Goal: Task Accomplishment & Management: Complete application form

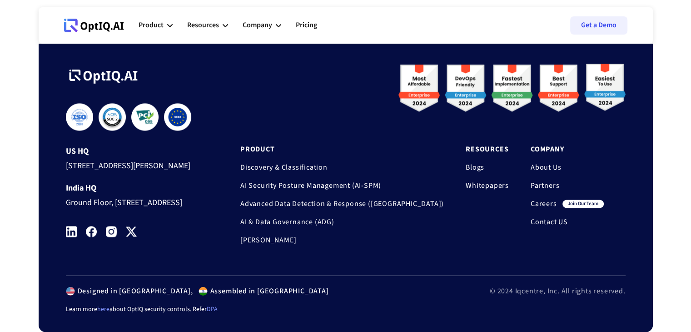
scroll to position [1388, 0]
click at [543, 199] on link "Careers" at bounding box center [544, 203] width 26 height 9
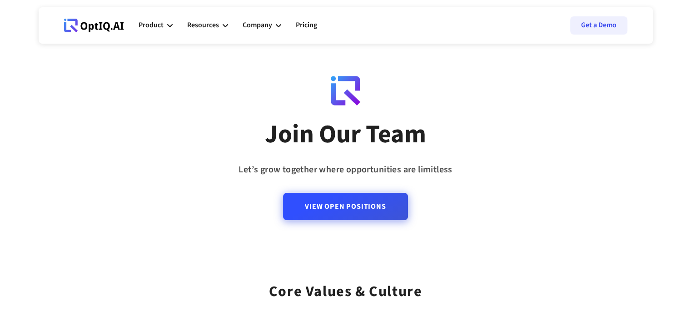
click at [336, 211] on link "View Open Positions" at bounding box center [345, 206] width 124 height 27
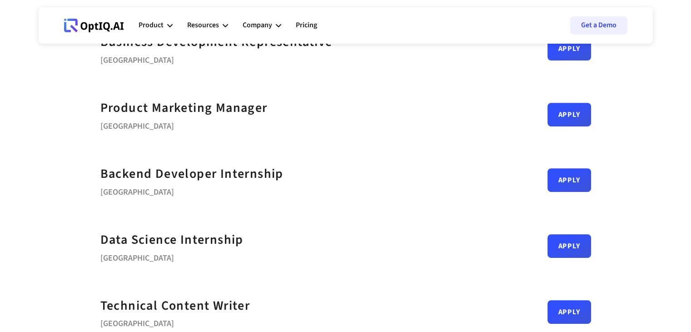
scroll to position [400, 0]
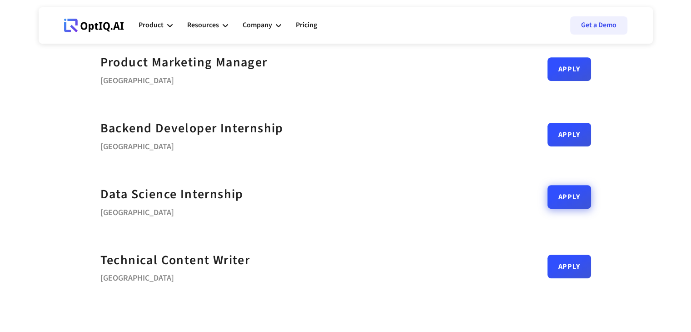
click at [570, 197] on link "Apply" at bounding box center [569, 197] width 44 height 24
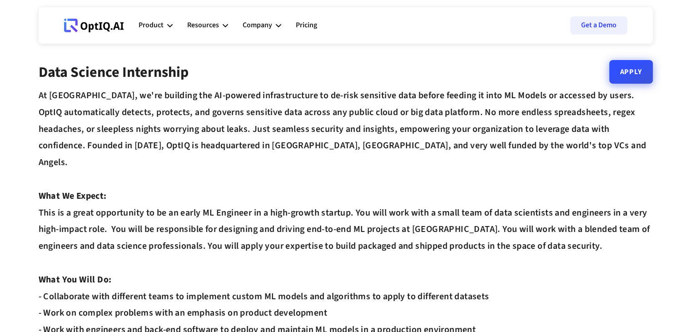
click at [639, 71] on link "Apply" at bounding box center [631, 72] width 44 height 24
